Goal: Transaction & Acquisition: Obtain resource

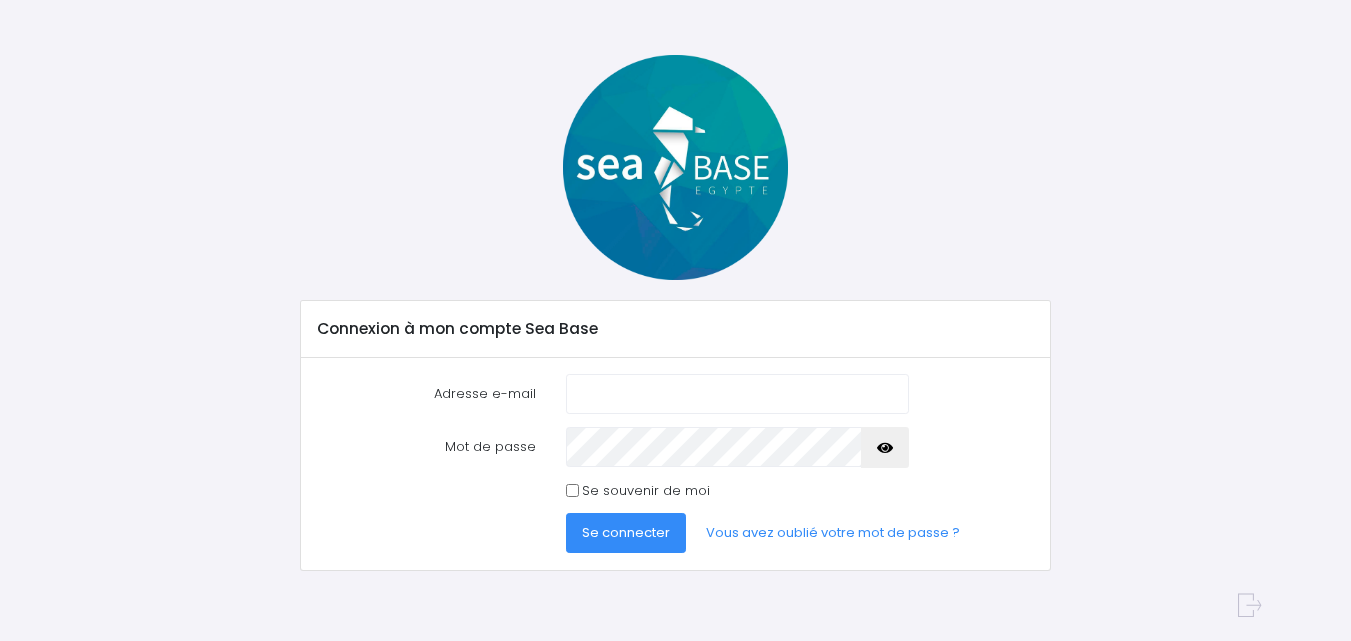
scroll to position [55, 0]
type input "[DOMAIN_NAME][EMAIL_ADDRESS][DOMAIN_NAME]"
click at [651, 533] on span "Se connecter" at bounding box center [626, 532] width 88 height 19
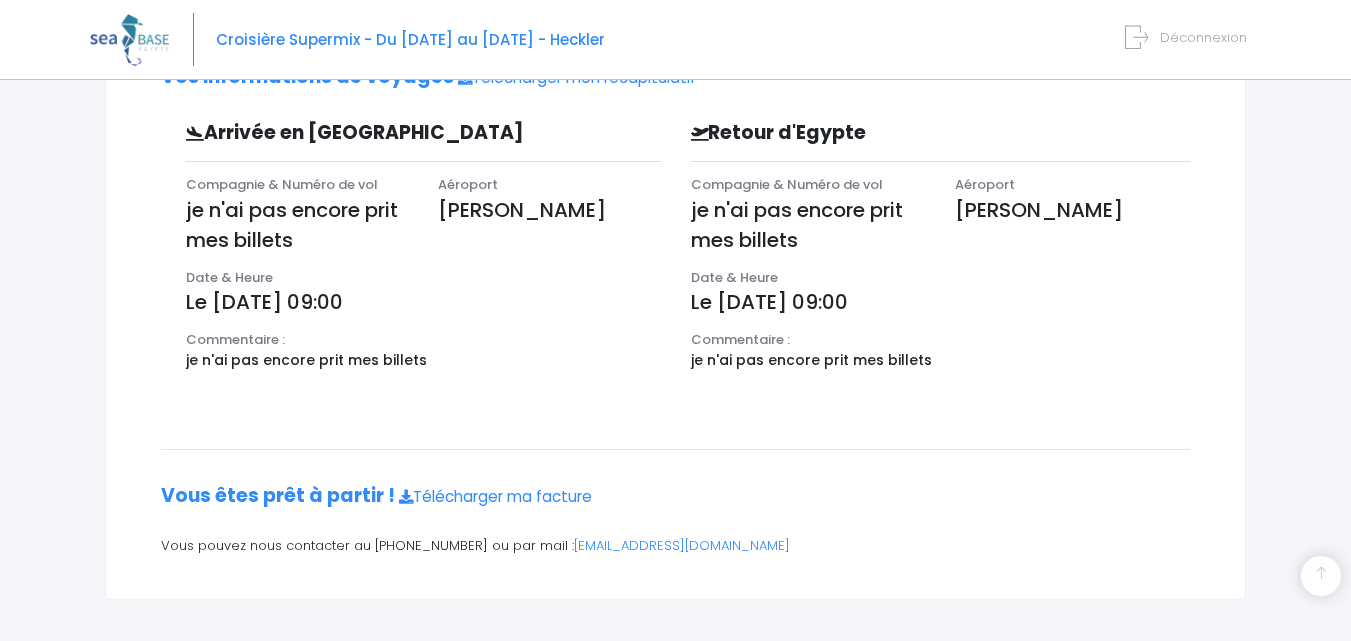
scroll to position [638, 0]
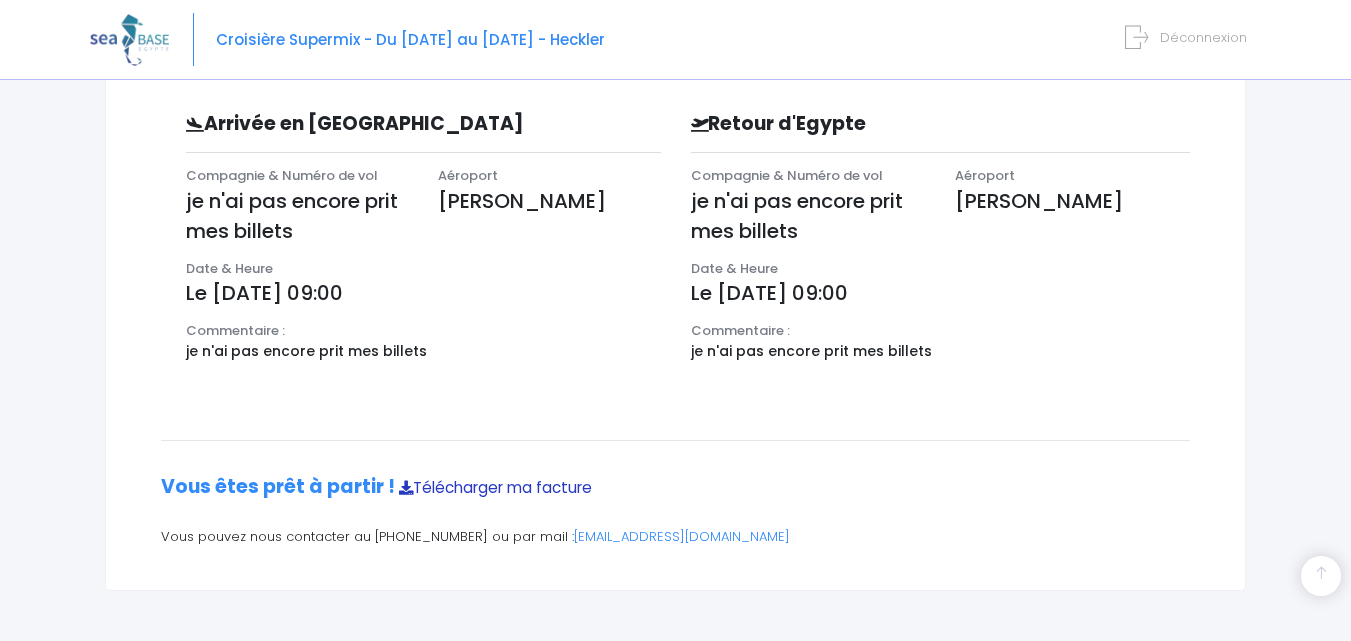
click at [469, 493] on link "Télécharger ma facture" at bounding box center [495, 487] width 193 height 21
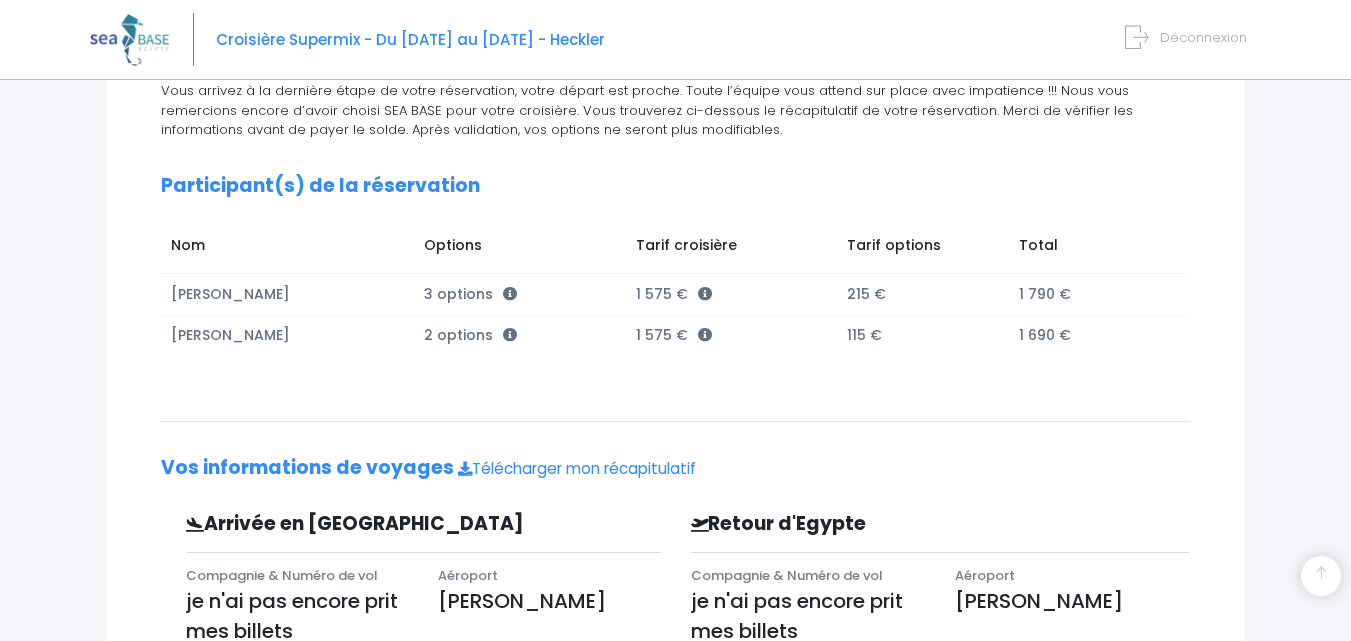
scroll to position [0, 0]
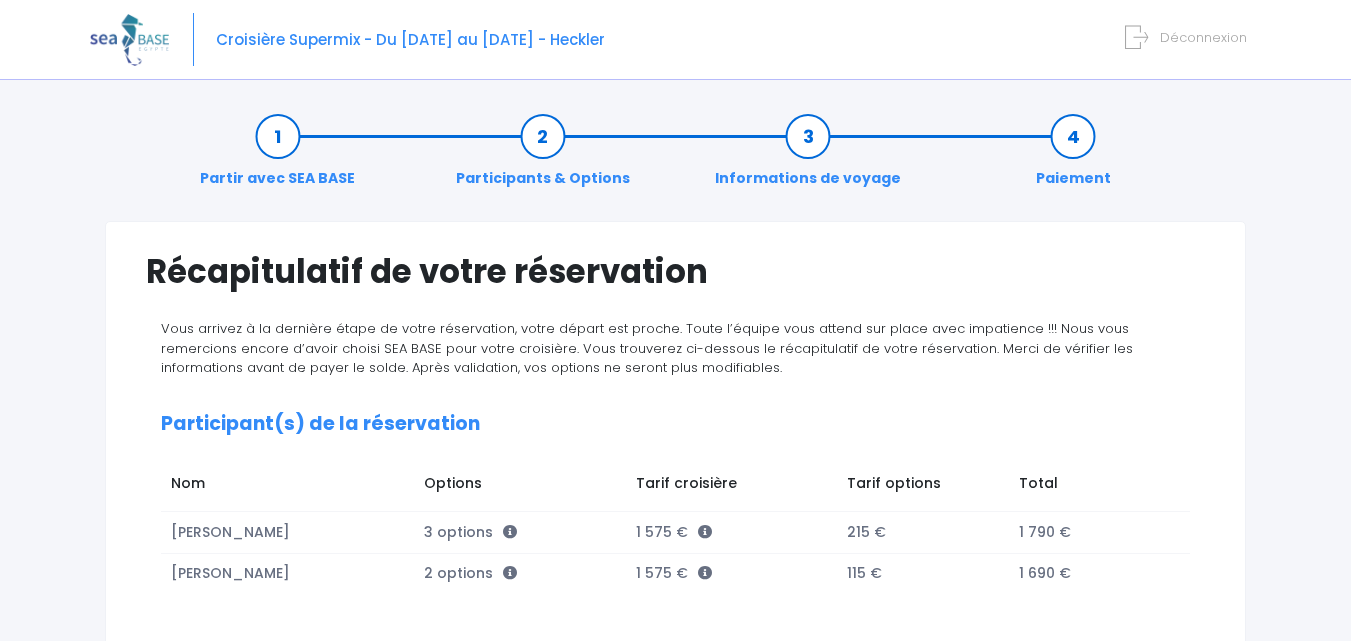
click at [834, 140] on link "Informations de voyage" at bounding box center [808, 157] width 206 height 63
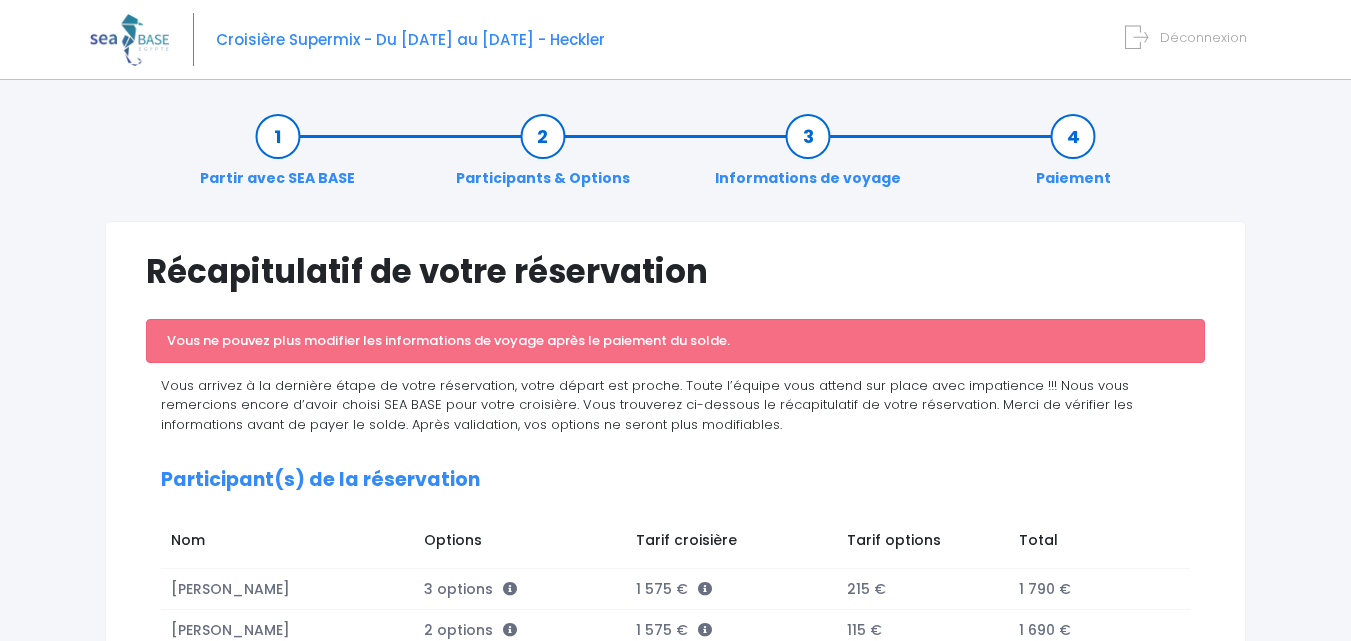
click at [266, 41] on span "Croisière Supermix - Du [DATE] au [DATE] - Heckler" at bounding box center [410, 39] width 389 height 21
click at [335, 34] on span "Croisière Supermix - Du [DATE] au [DATE] - Heckler" at bounding box center [410, 39] width 389 height 21
drag, startPoint x: 476, startPoint y: 35, endPoint x: 576, endPoint y: 37, distance: 100.0
click at [487, 35] on span "Croisière Supermix - Du [DATE] au [DATE] - Heckler" at bounding box center [410, 39] width 389 height 21
click at [146, 33] on img at bounding box center [129, 39] width 79 height 51
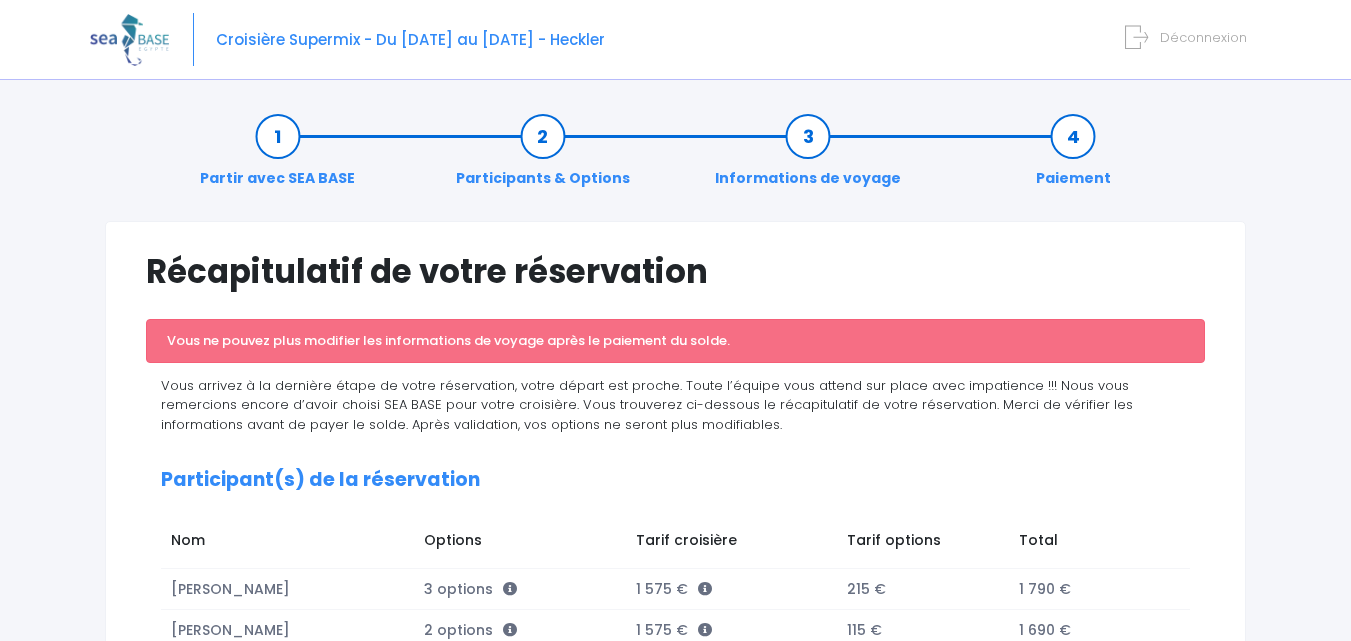
click at [138, 45] on img at bounding box center [129, 39] width 79 height 51
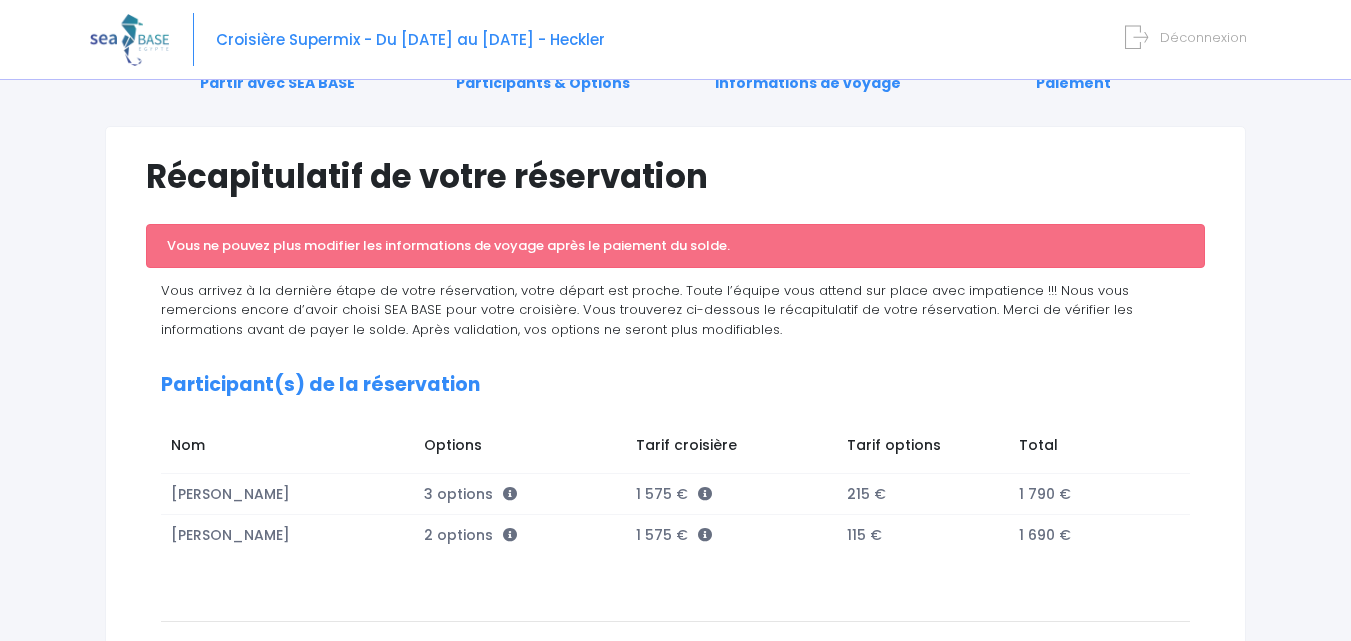
scroll to position [195, 0]
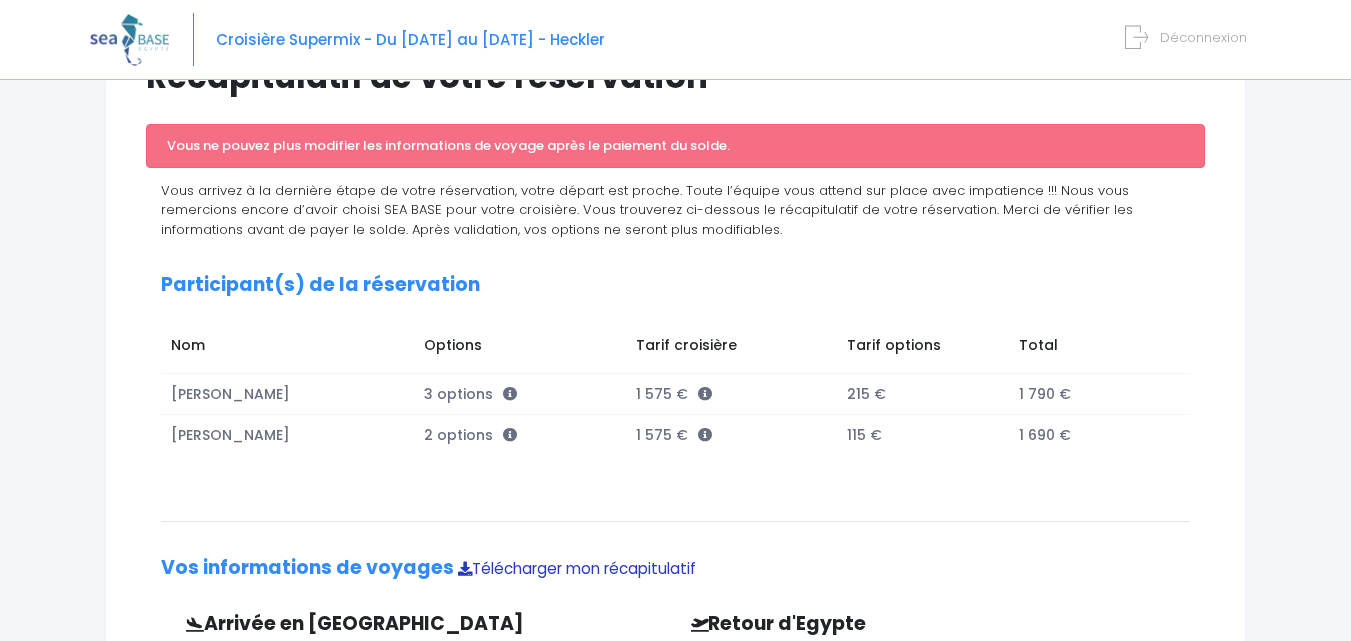
click at [605, 561] on link "Télécharger mon récapitulatif" at bounding box center [577, 568] width 238 height 21
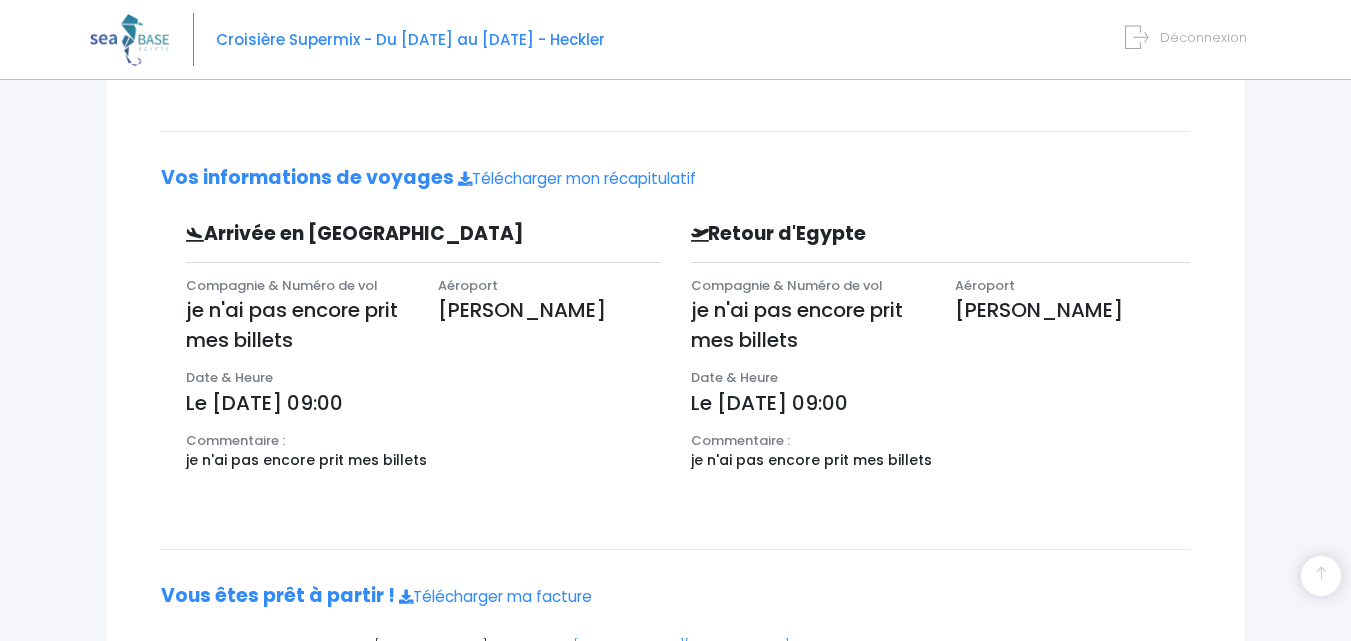
scroll to position [395, 0]
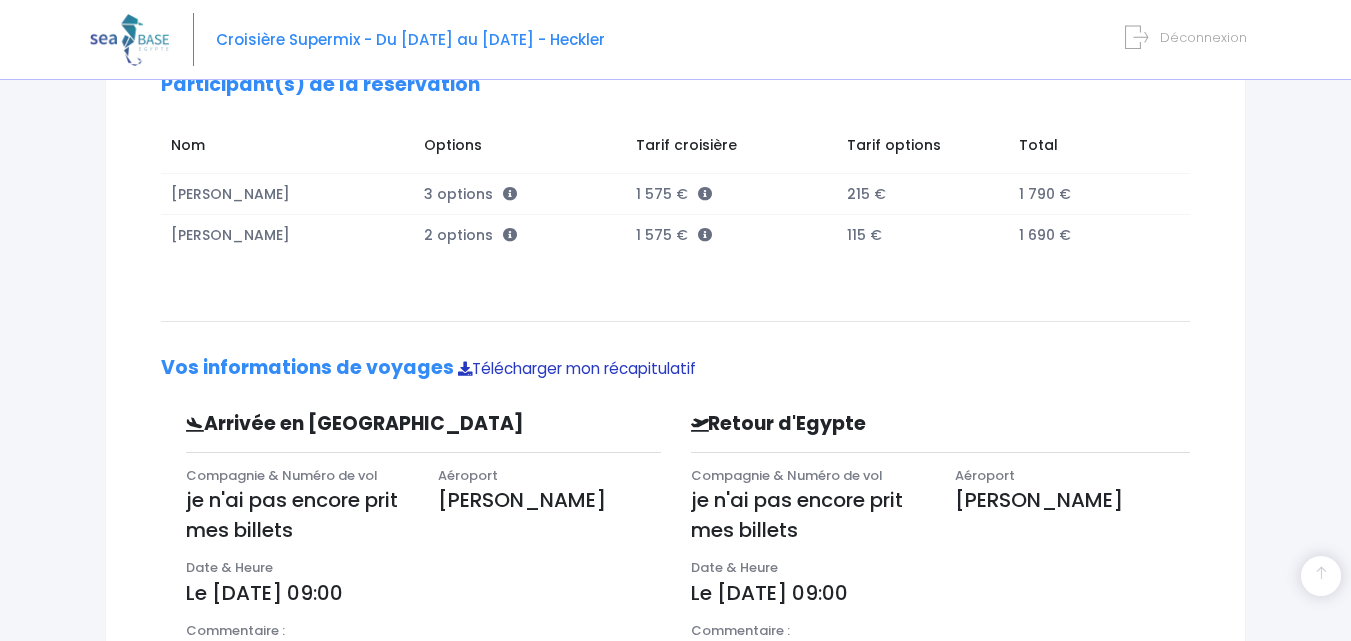
click at [550, 365] on link "Télécharger mon récapitulatif" at bounding box center [577, 368] width 238 height 21
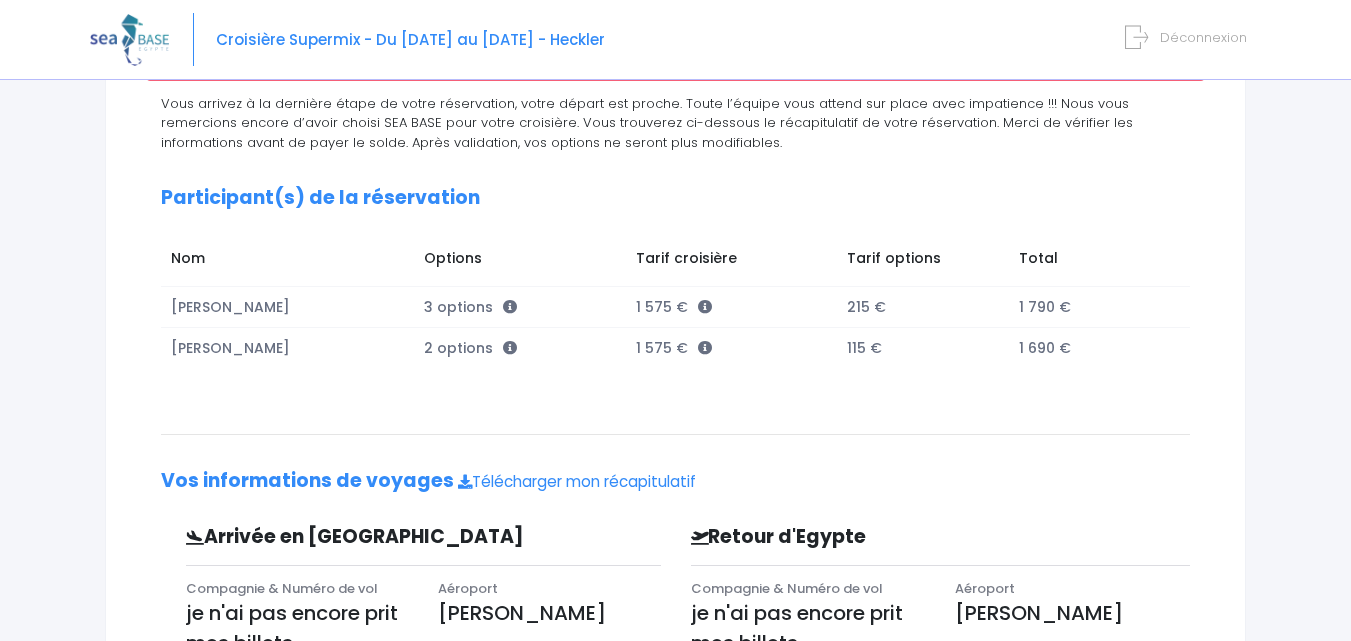
scroll to position [0, 0]
